Goal: Find specific page/section: Find specific page/section

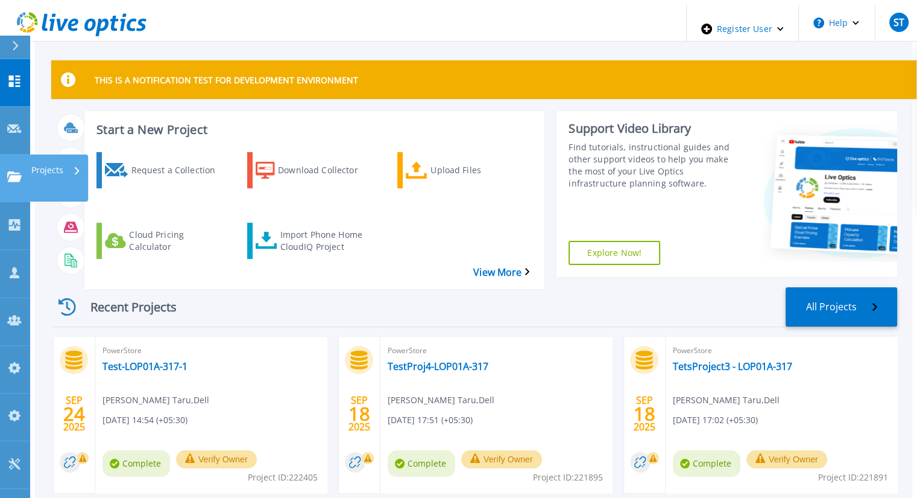
click at [13, 171] on icon at bounding box center [14, 176] width 14 height 10
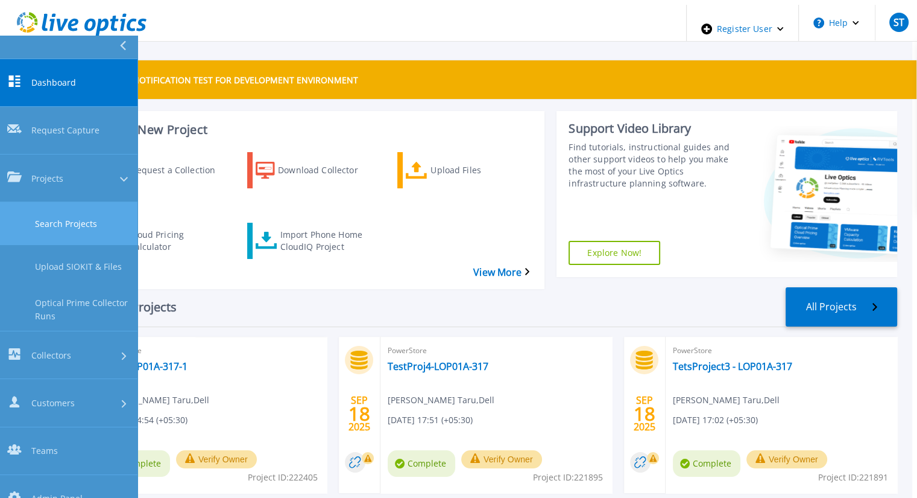
click at [40, 202] on link "Search Projects" at bounding box center [69, 223] width 138 height 43
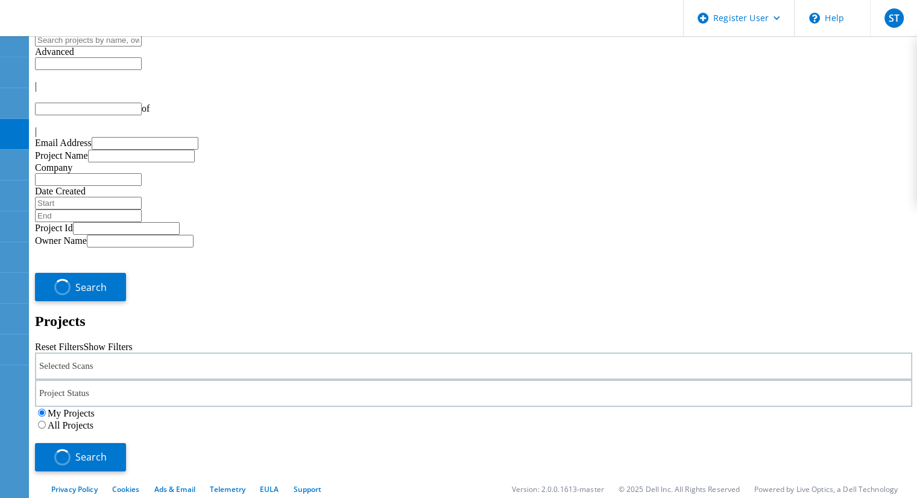
type input "1"
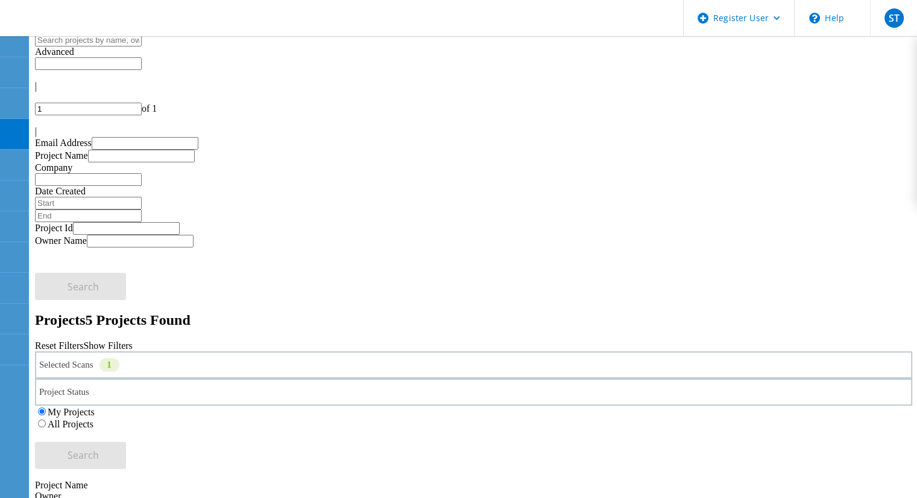
click at [93, 419] on label "All Projects" at bounding box center [71, 424] width 46 height 10
click at [46, 419] on input "All Projects" at bounding box center [42, 423] width 8 height 8
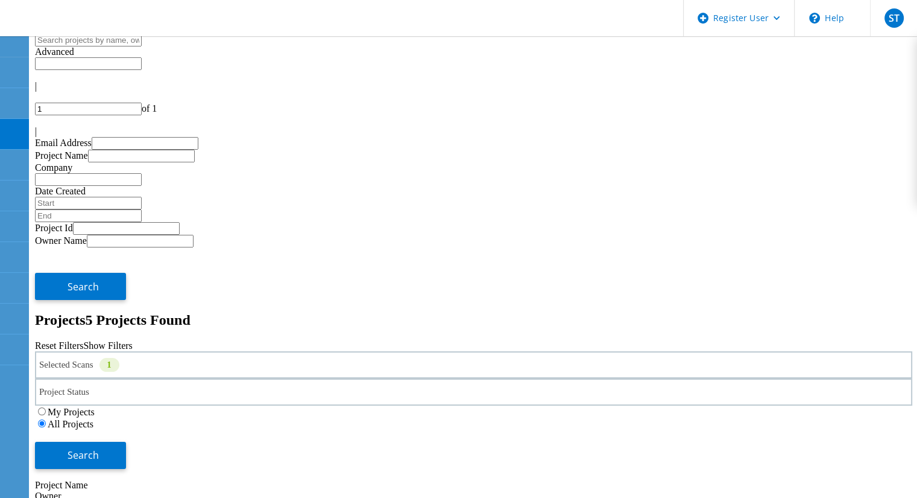
click at [262, 351] on div "Selected Scans 1" at bounding box center [474, 364] width 878 height 27
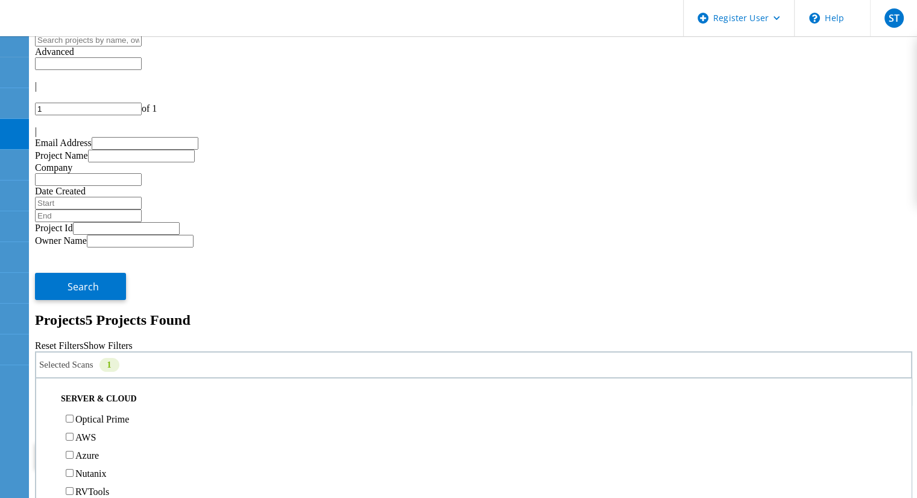
click at [99, 414] on label "Optical Prime" at bounding box center [102, 419] width 54 height 10
click at [74, 414] on input "Optical Prime" at bounding box center [70, 418] width 8 height 8
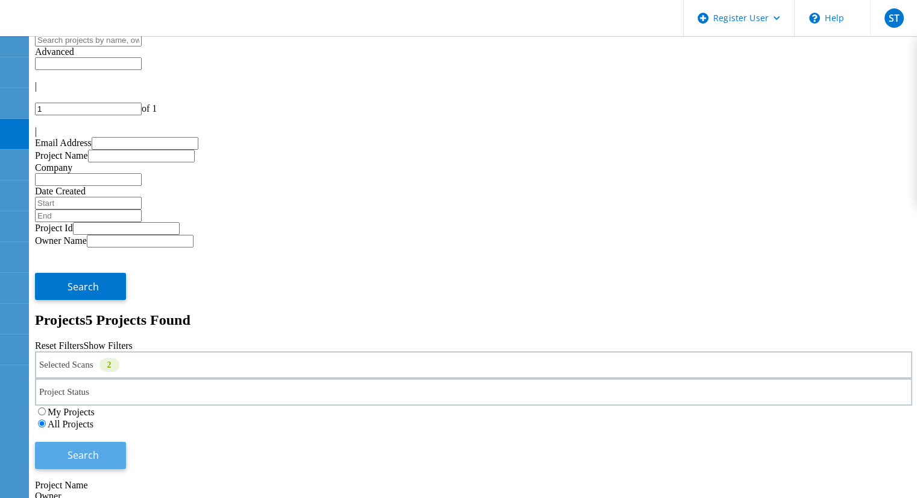
click at [126, 442] on button "Search" at bounding box center [80, 455] width 91 height 27
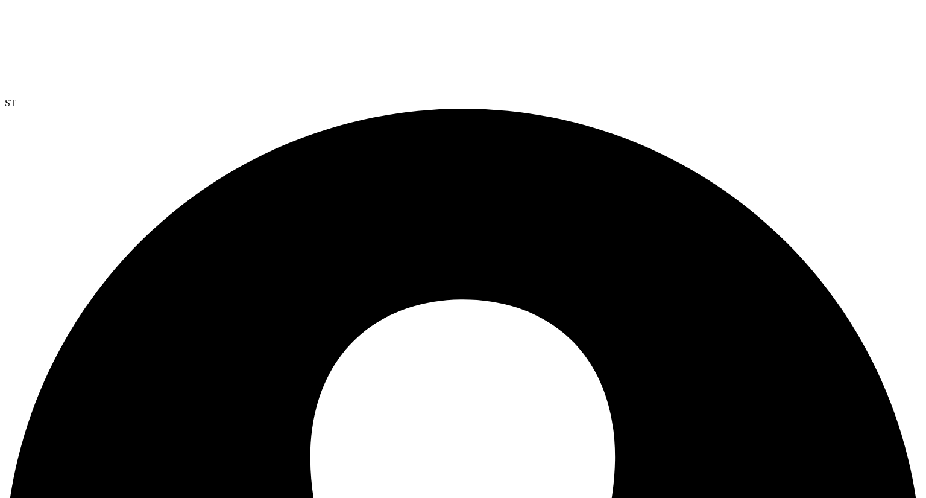
select select "USD"
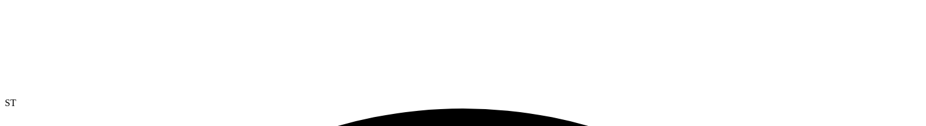
select select "USD"
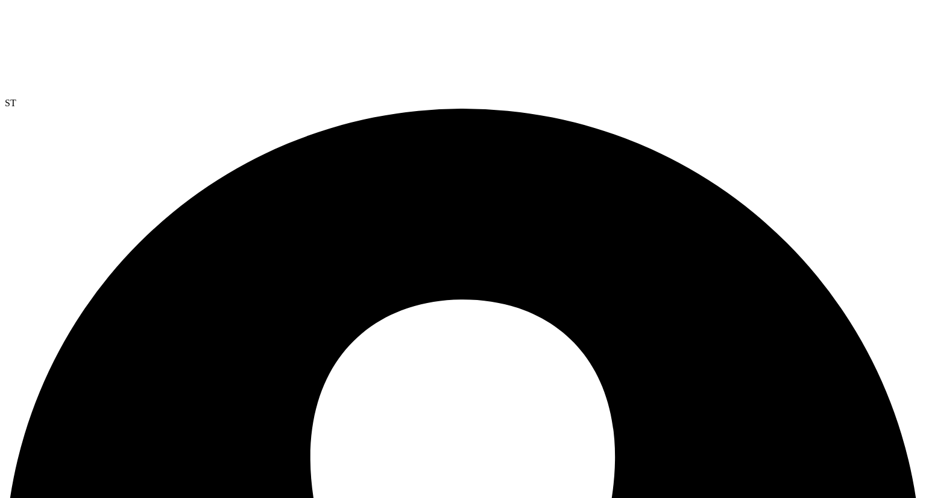
scroll to position [0, 0]
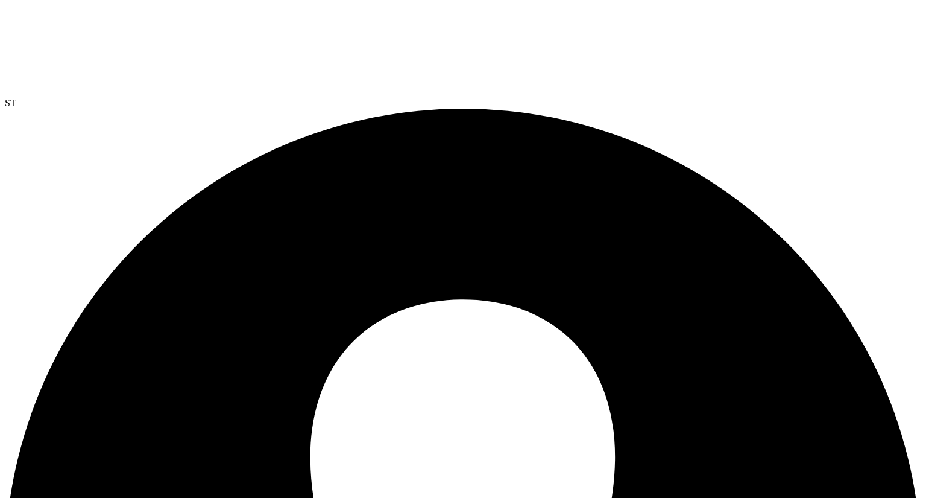
select select "USD"
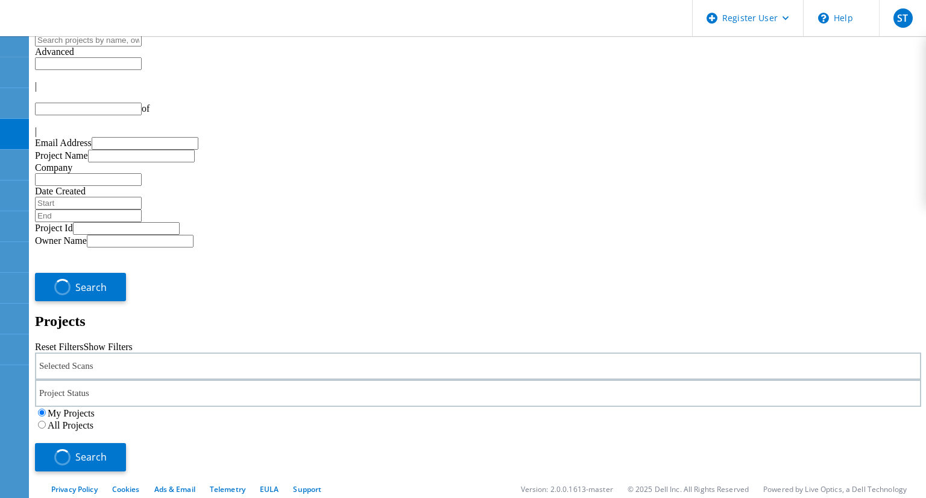
type input "1"
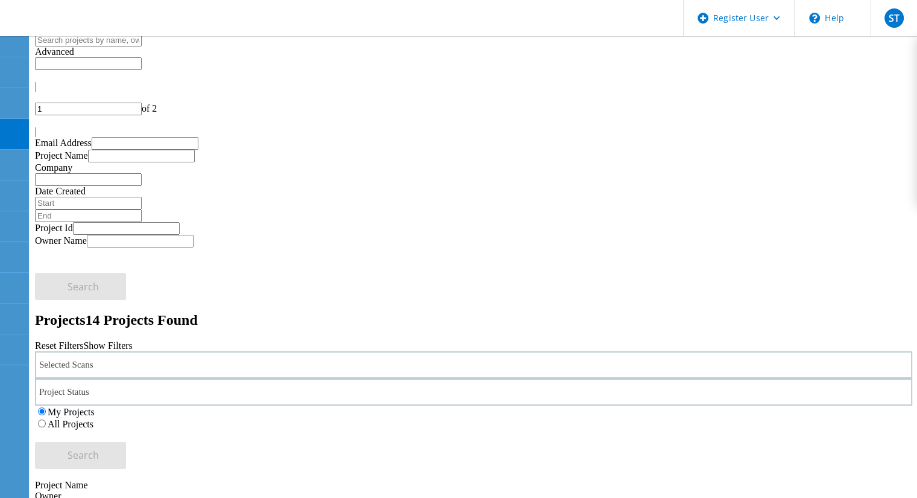
click at [255, 351] on div "Selected Scans" at bounding box center [474, 364] width 878 height 27
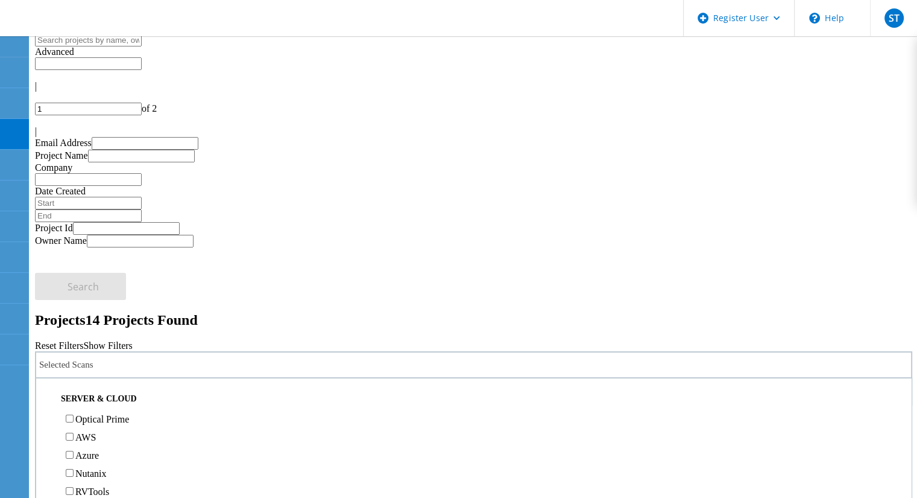
click at [92, 410] on div "Optical Prime" at bounding box center [473, 419] width 863 height 18
click at [92, 414] on label "Optical Prime" at bounding box center [102, 419] width 54 height 10
click at [74, 414] on input "Optical Prime" at bounding box center [70, 418] width 8 height 8
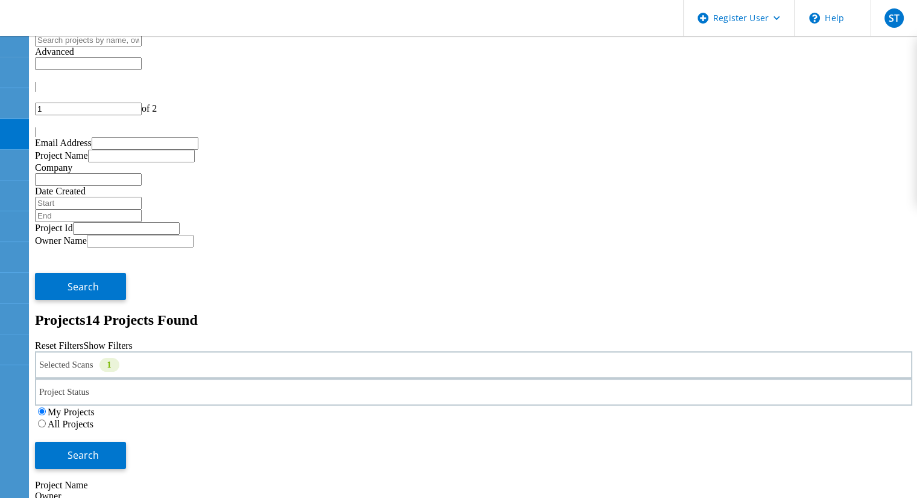
click at [93, 419] on label "All Projects" at bounding box center [71, 424] width 46 height 10
click at [46, 419] on input "All Projects" at bounding box center [42, 423] width 8 height 8
click at [99, 448] on span "Search" at bounding box center [83, 454] width 31 height 13
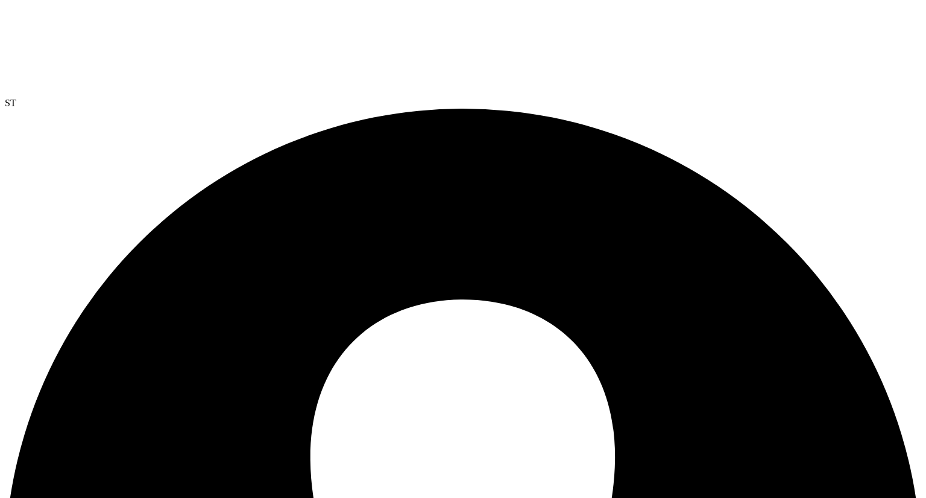
select select "USD"
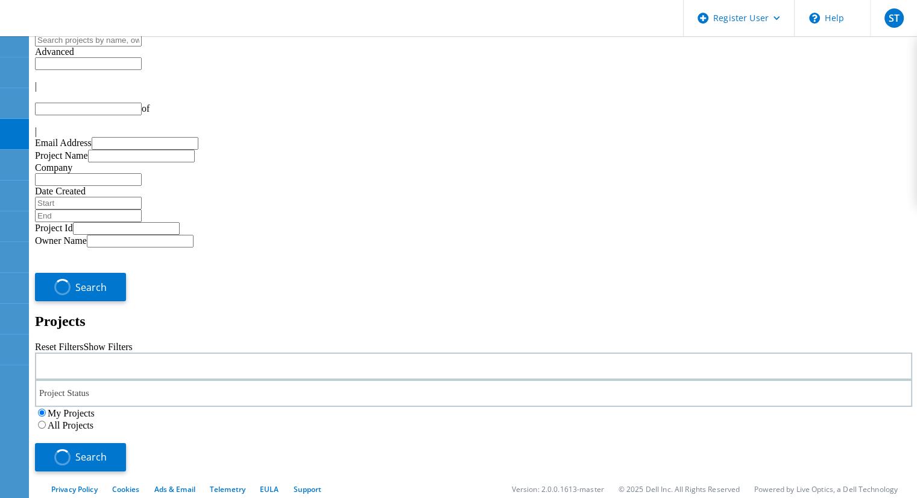
type input "1"
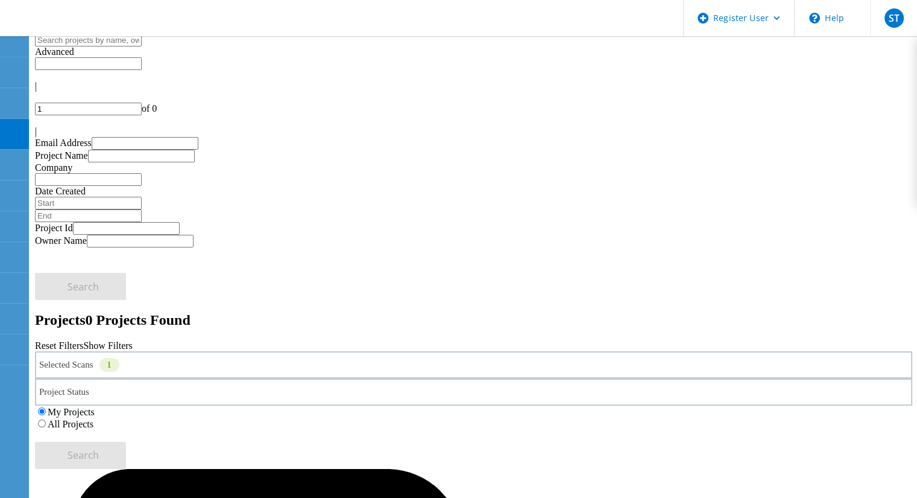
click at [258, 351] on div "Selected Scans 1" at bounding box center [474, 364] width 878 height 27
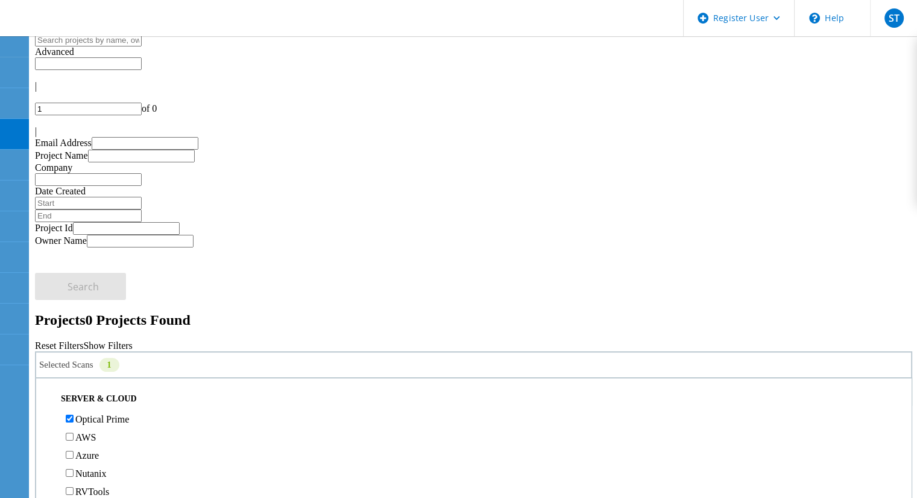
click at [93, 419] on label "All Projects" at bounding box center [71, 424] width 46 height 10
click at [46, 419] on input "All Projects" at bounding box center [42, 423] width 8 height 8
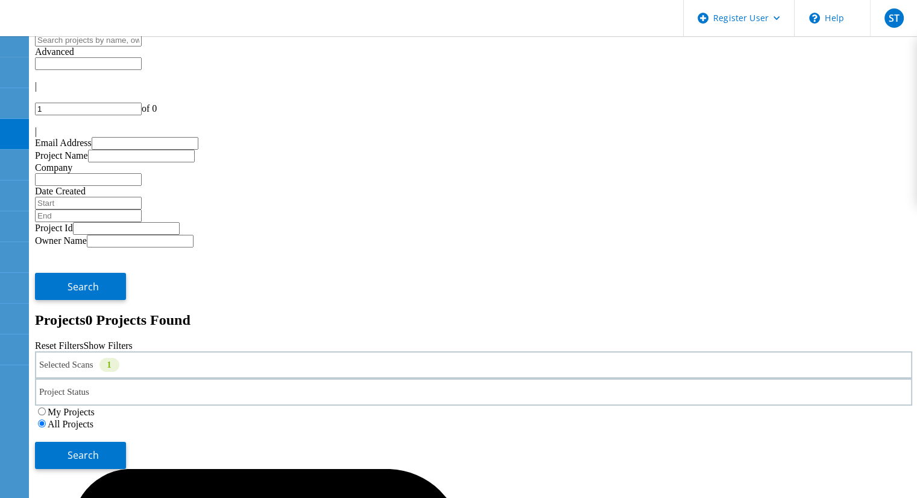
click at [262, 351] on div "Selected Scans 1" at bounding box center [474, 364] width 878 height 27
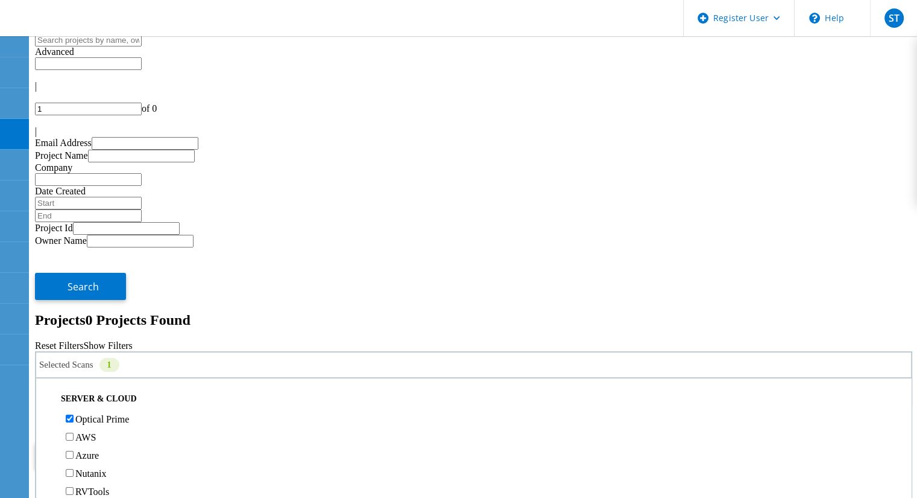
click at [97, 414] on label "Optical Prime" at bounding box center [102, 419] width 54 height 10
click at [74, 414] on input "Optical Prime" at bounding box center [70, 418] width 8 height 8
click at [98, 362] on label "3PAR" at bounding box center [86, 367] width 23 height 10
click at [74, 363] on input "3PAR" at bounding box center [70, 367] width 8 height 8
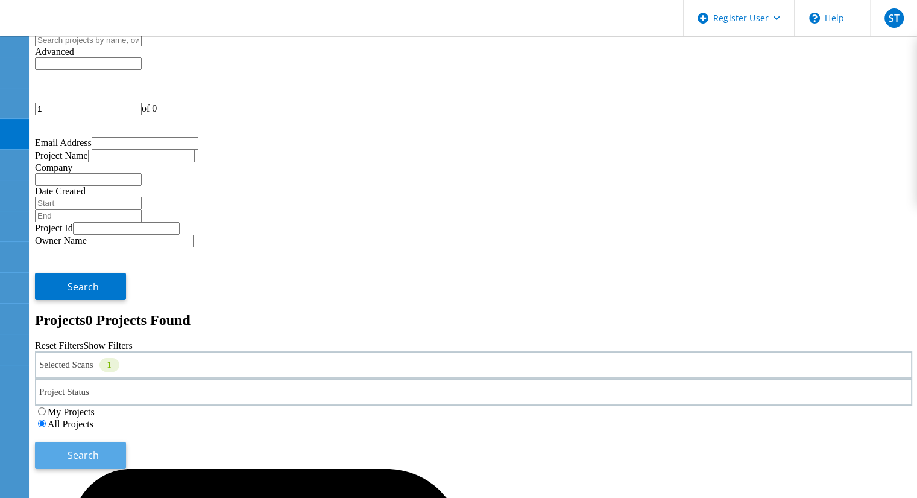
click at [126, 442] on button "Search" at bounding box center [80, 455] width 91 height 27
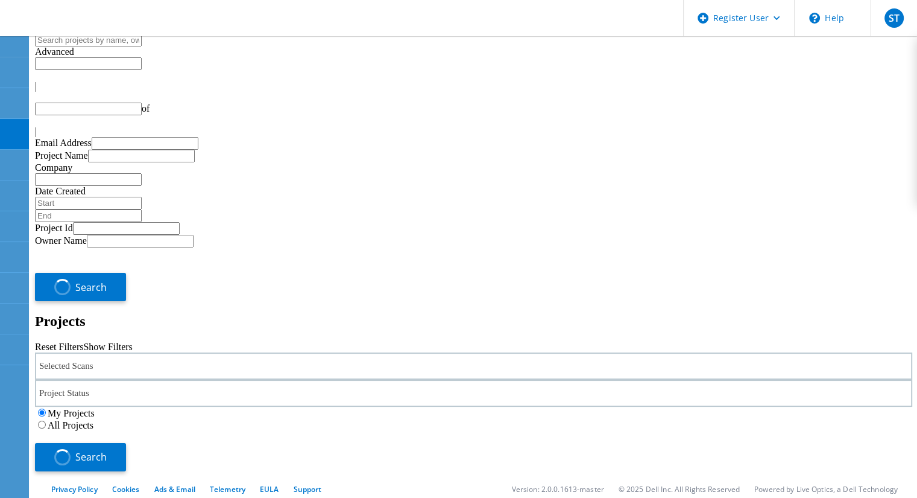
type input "1"
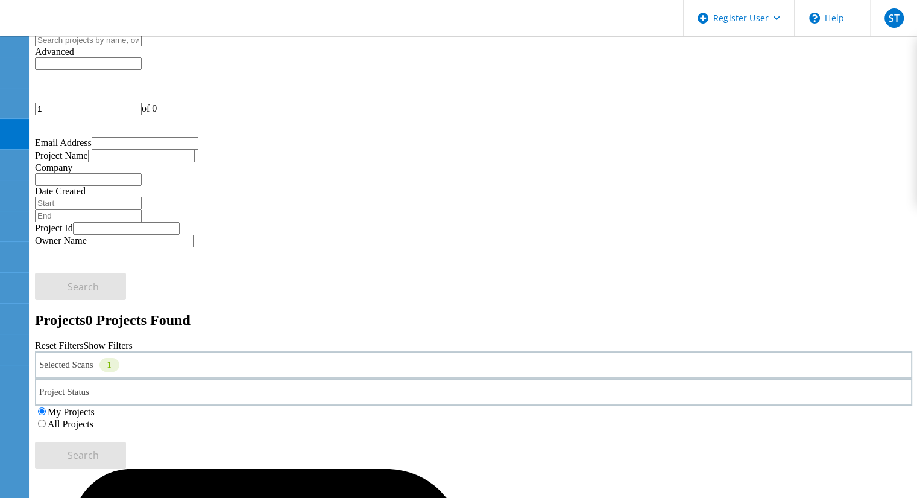
click at [262, 351] on div "Selected Scans 1" at bounding box center [474, 364] width 878 height 27
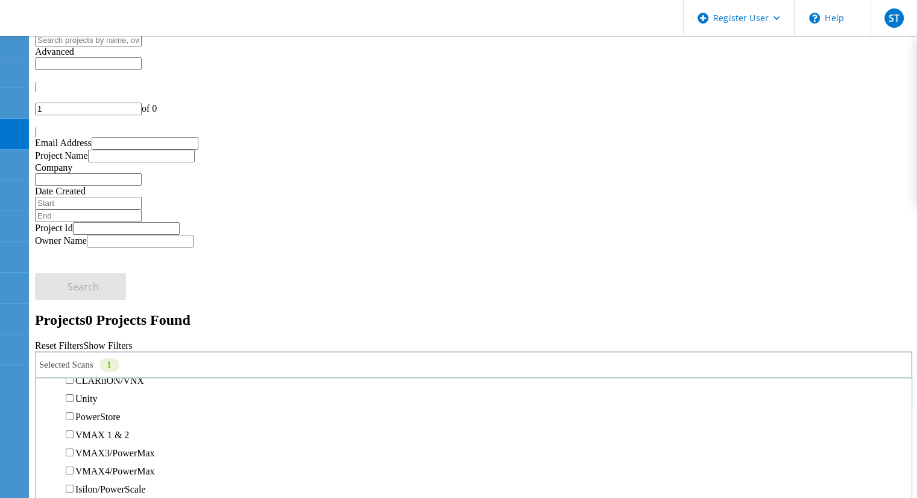
scroll to position [312, 0]
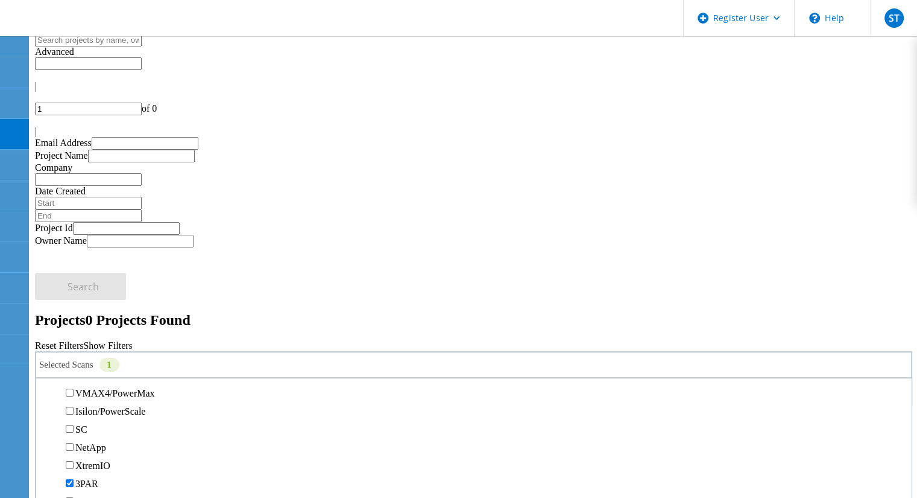
click at [97, 315] on label "Unity" at bounding box center [86, 320] width 22 height 10
click at [74, 316] on input "Unity" at bounding box center [70, 320] width 8 height 8
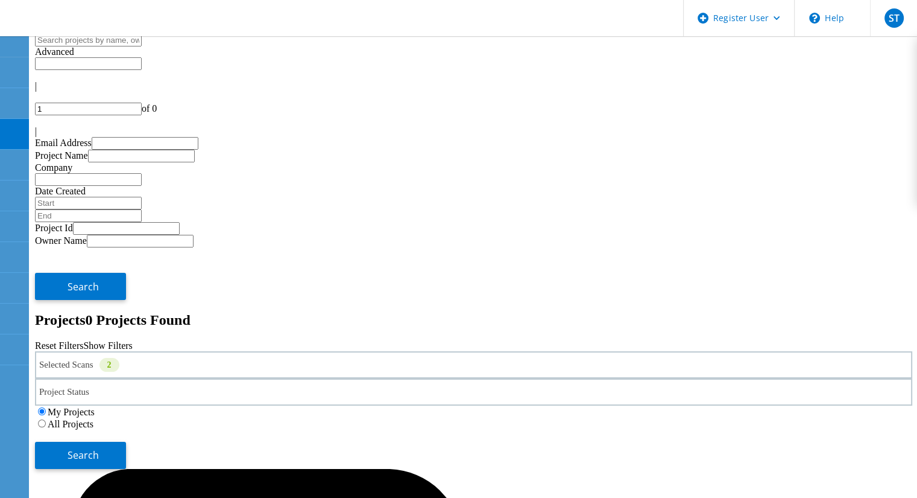
click at [93, 419] on label "All Projects" at bounding box center [71, 424] width 46 height 10
click at [46, 419] on input "All Projects" at bounding box center [42, 423] width 8 height 8
click at [126, 442] on button "Search" at bounding box center [80, 455] width 91 height 27
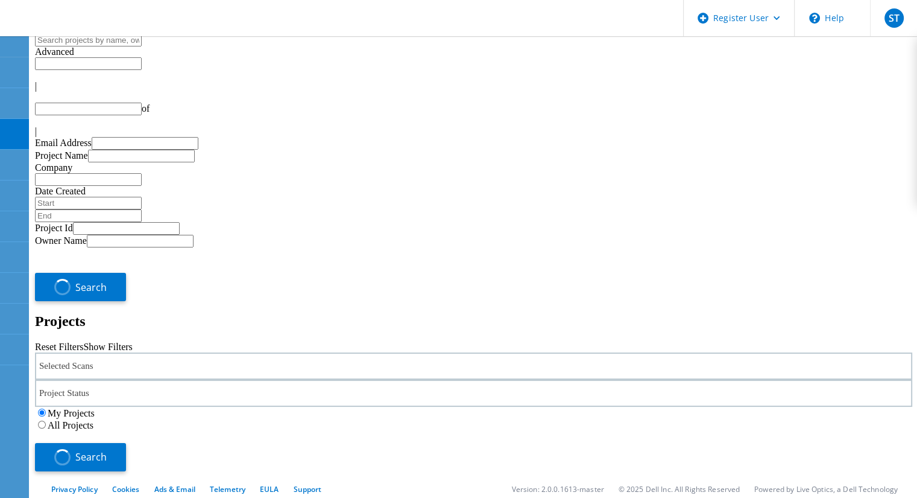
type input "1"
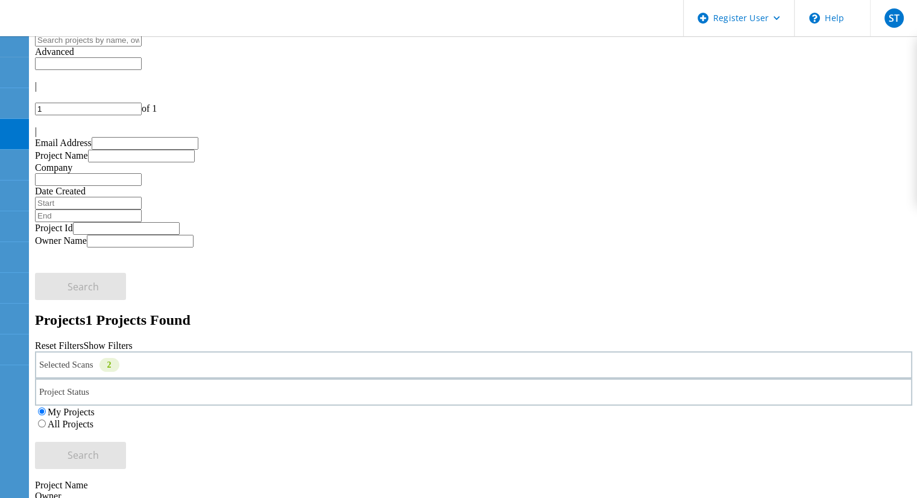
click at [230, 351] on div "Selected Scans 2" at bounding box center [474, 364] width 878 height 27
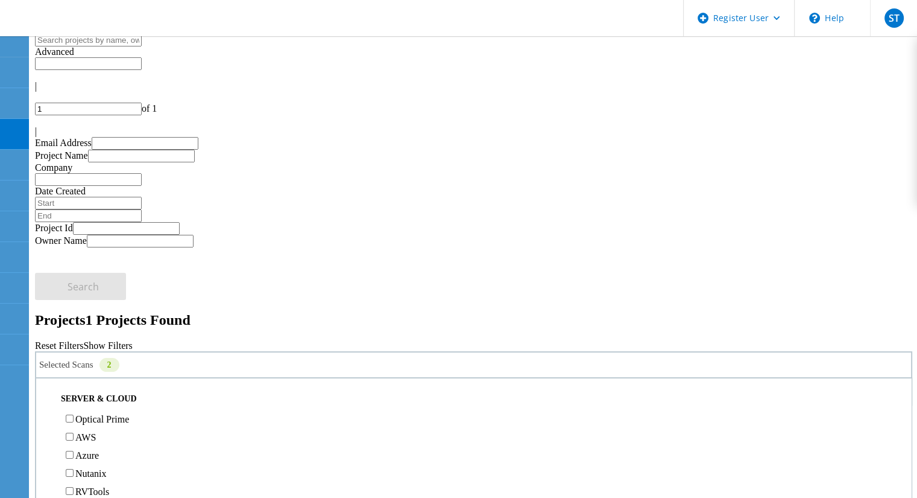
click at [100, 414] on label "Optical Prime" at bounding box center [102, 419] width 54 height 10
click at [74, 414] on input "Optical Prime" at bounding box center [70, 418] width 8 height 8
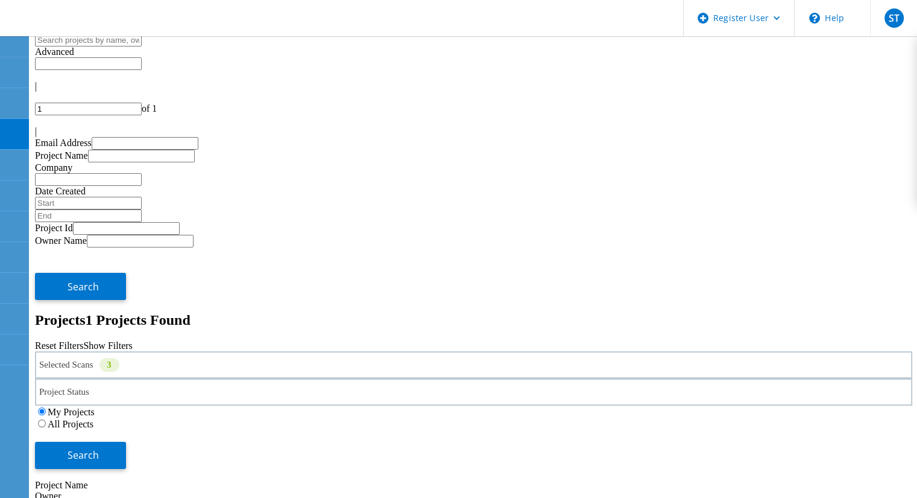
click at [93, 419] on label "All Projects" at bounding box center [71, 424] width 46 height 10
click at [46, 419] on input "All Projects" at bounding box center [42, 423] width 8 height 8
click at [126, 442] on button "Search" at bounding box center [80, 455] width 91 height 27
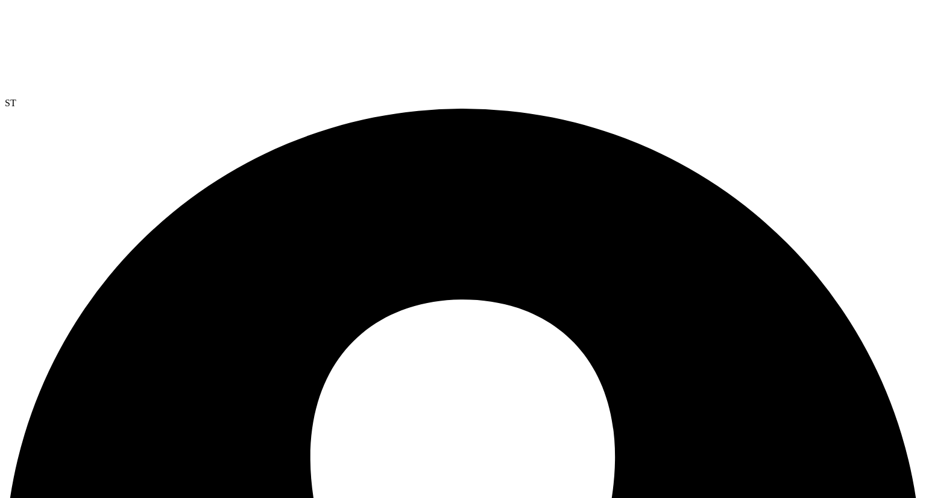
select select "USD"
